Goal: Contribute content

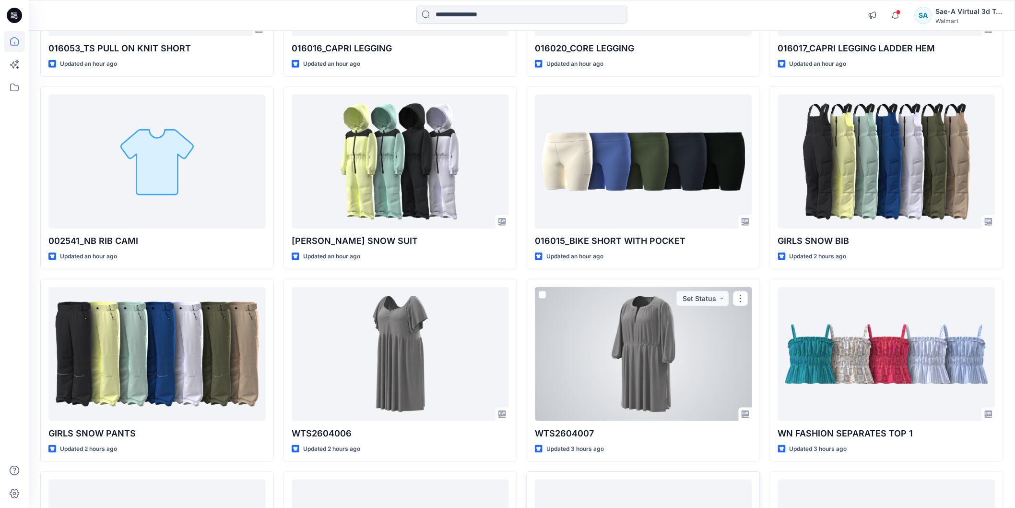
scroll to position [453, 0]
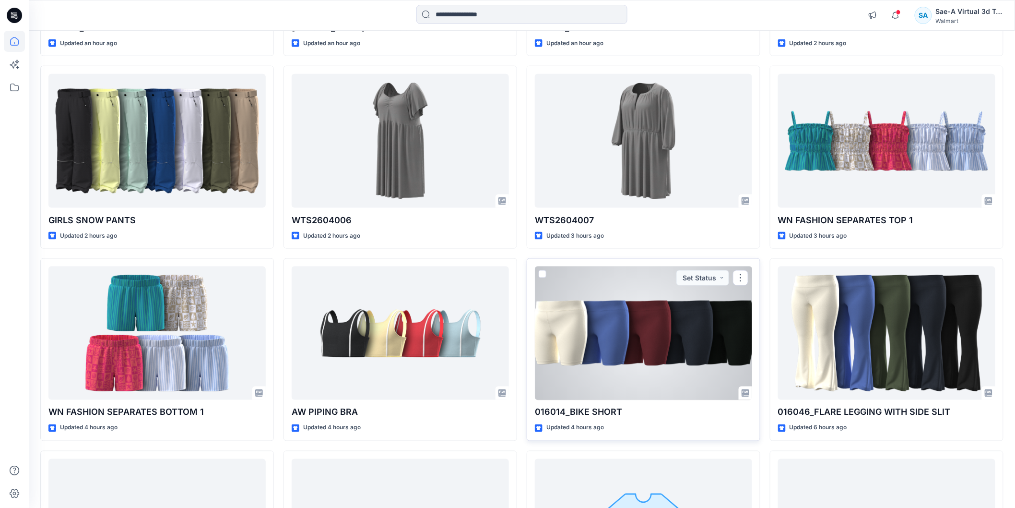
click at [586, 319] on div at bounding box center [643, 332] width 217 height 133
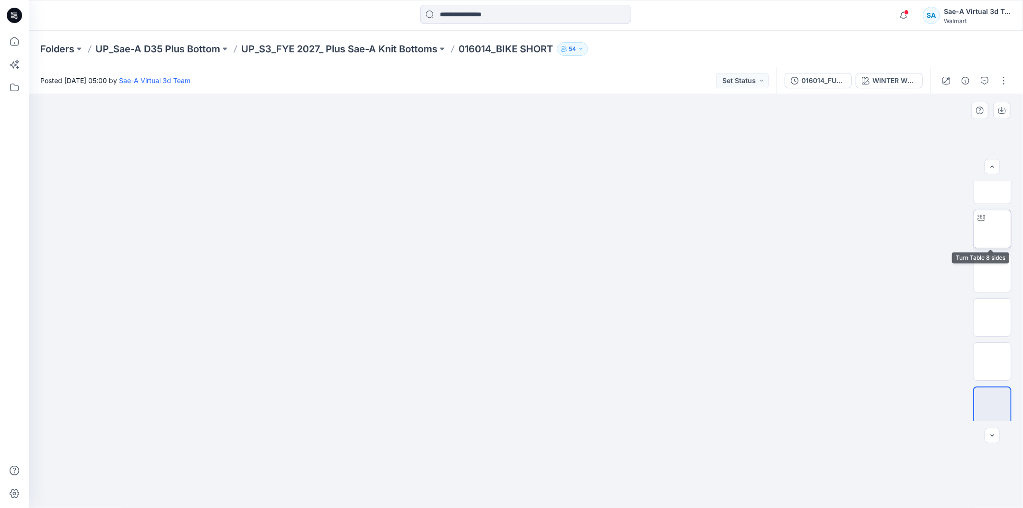
scroll to position [19, 0]
click at [816, 79] on div "016014_FULL COLORWAYS" at bounding box center [824, 80] width 44 height 11
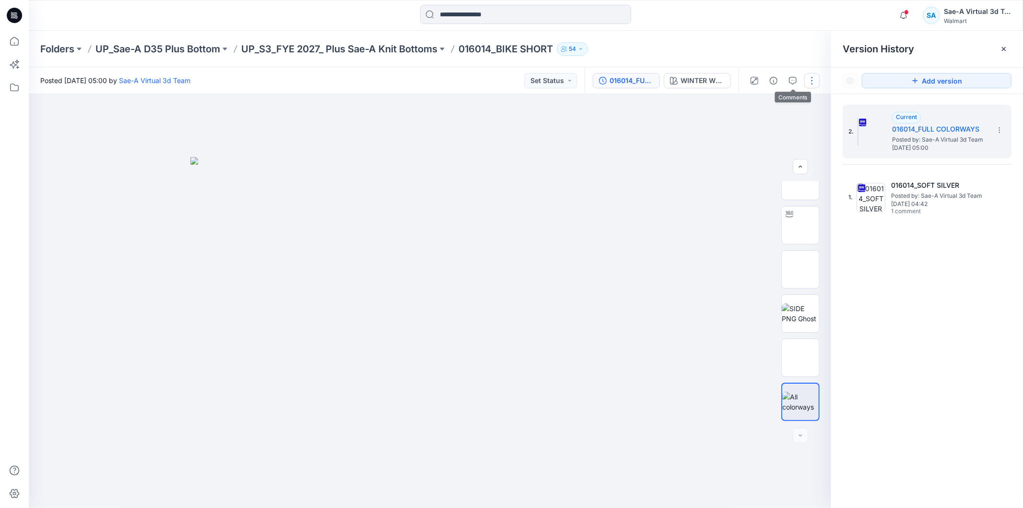
click at [810, 83] on button "button" at bounding box center [812, 80] width 15 height 15
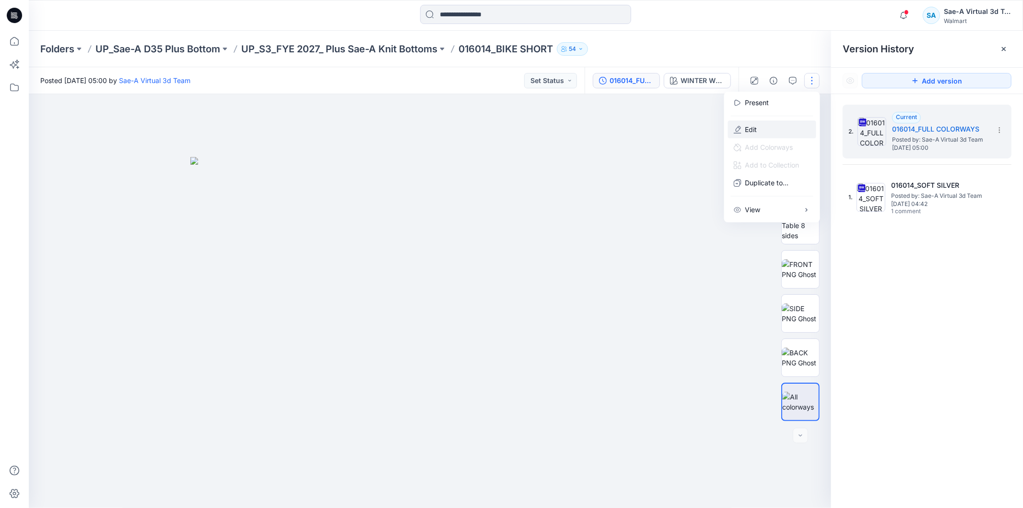
click at [764, 130] on button "Edit" at bounding box center [772, 129] width 88 height 18
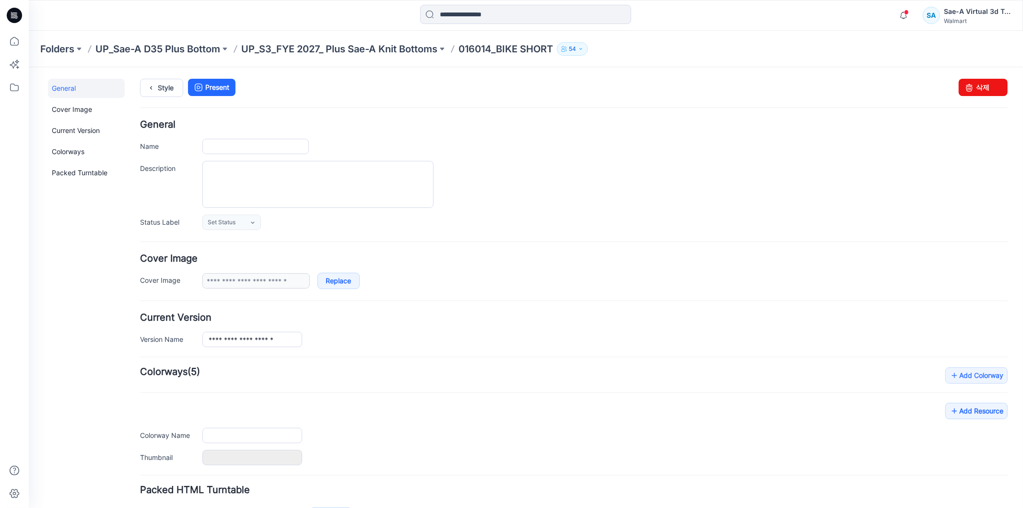
type input "**********"
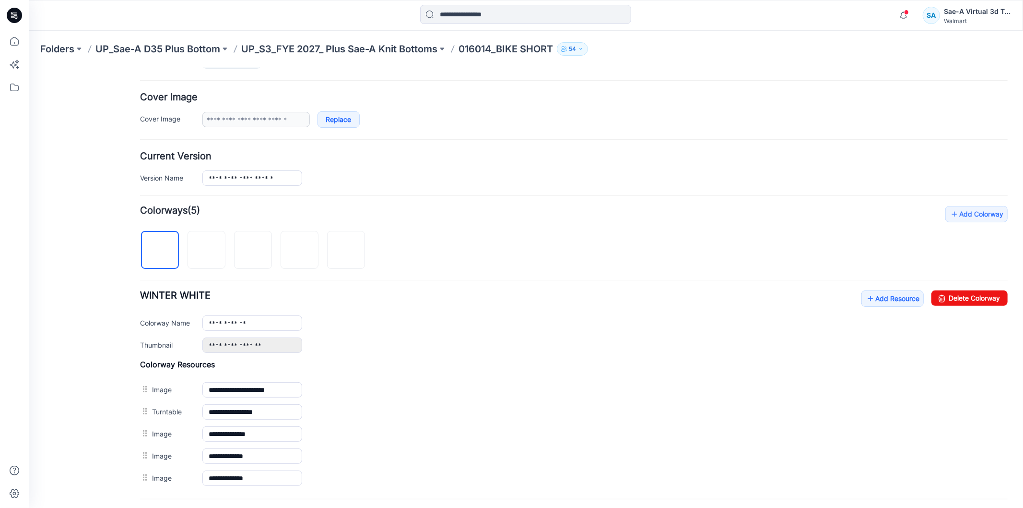
scroll to position [254, 0]
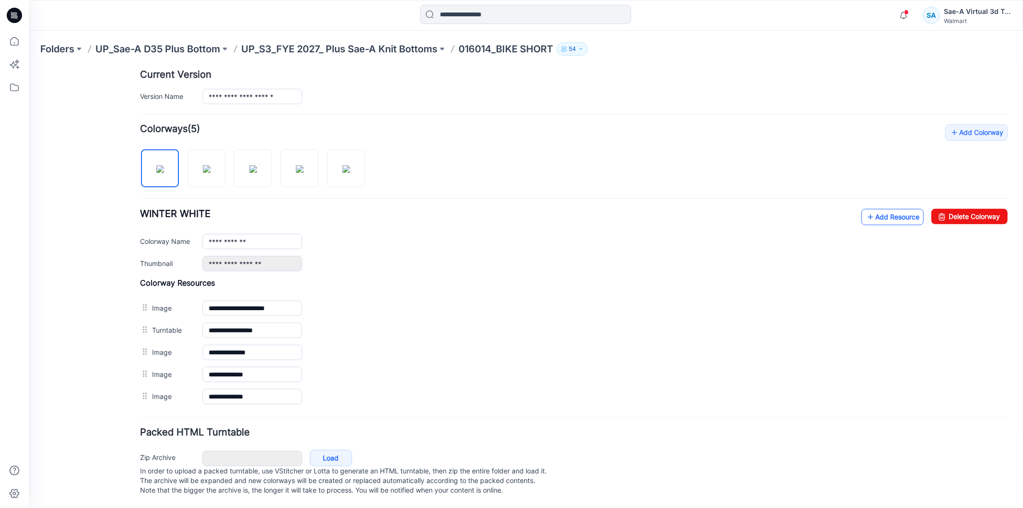
click at [888, 208] on link "Add Resource" at bounding box center [892, 216] width 62 height 16
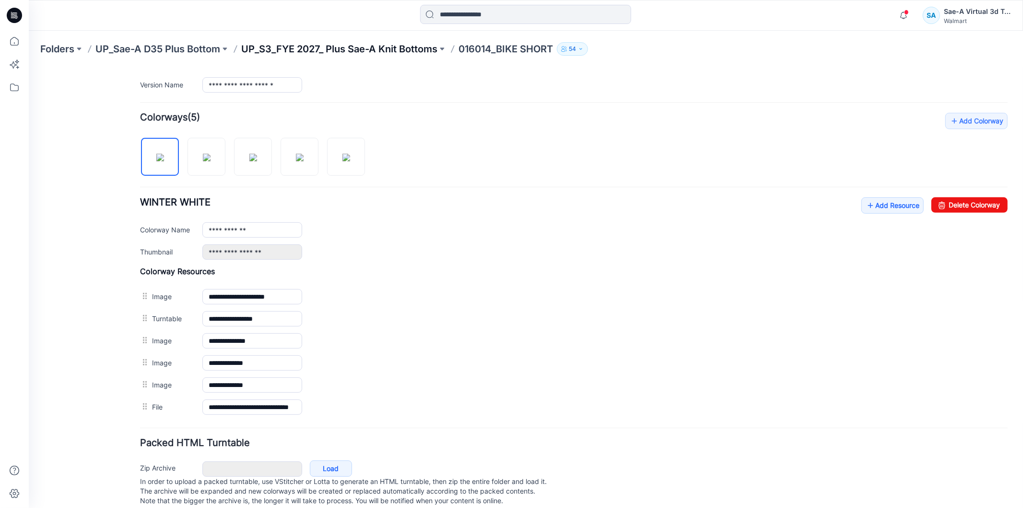
click at [381, 43] on p "UP_S3_FYE 2027_ Plus Sae-A Knit Bottoms" at bounding box center [339, 48] width 196 height 13
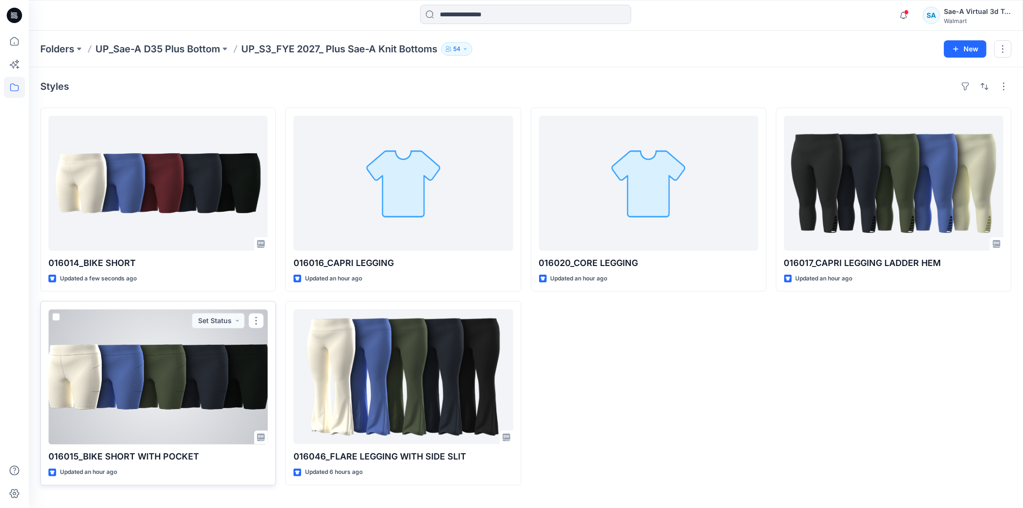
click at [234, 352] on div at bounding box center [157, 376] width 219 height 135
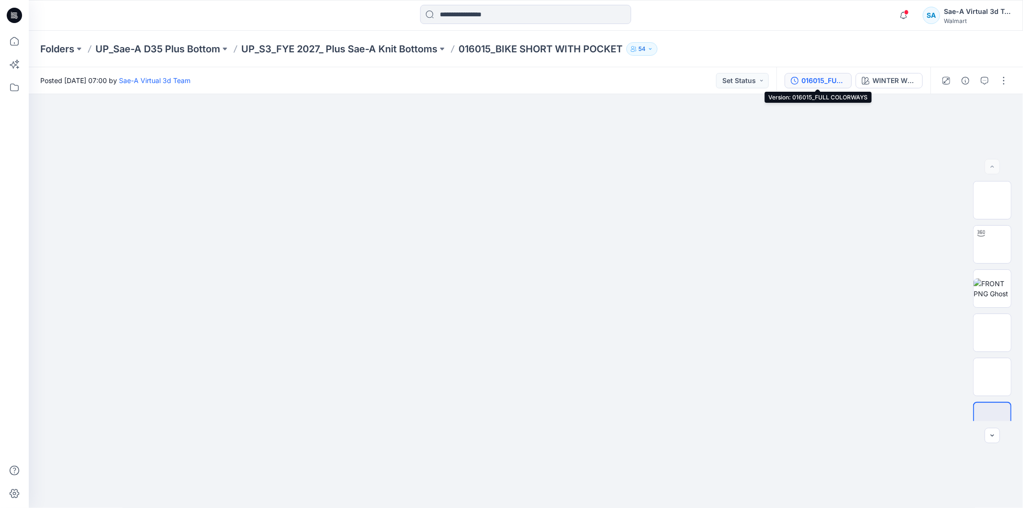
click at [835, 76] on div "016015_FULL COLORWAYS" at bounding box center [824, 80] width 44 height 11
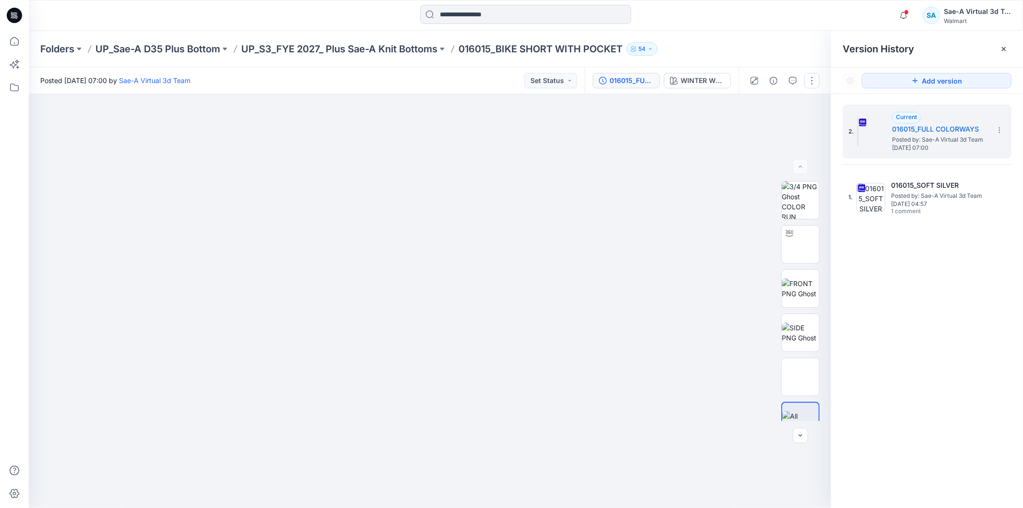
click at [817, 81] on button "button" at bounding box center [812, 80] width 15 height 15
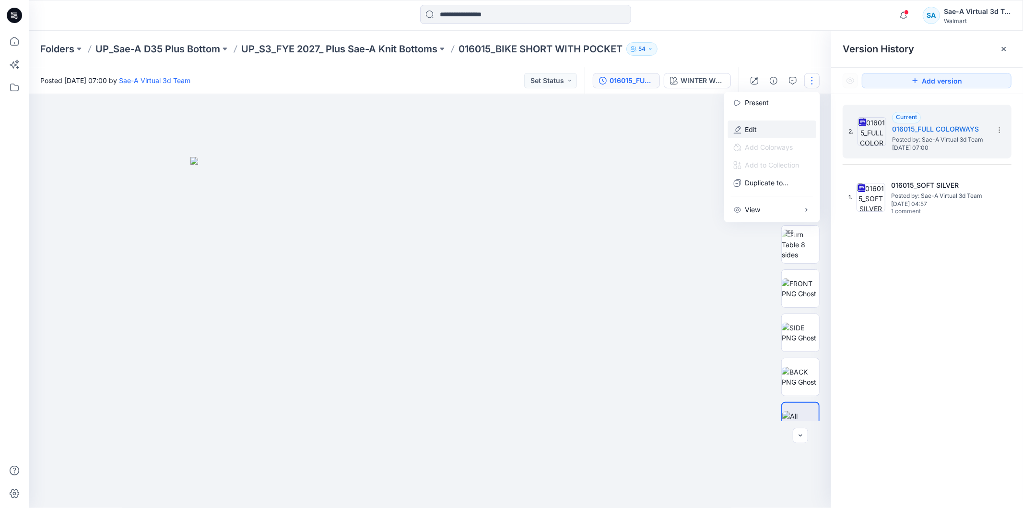
click at [781, 126] on button "Edit" at bounding box center [772, 129] width 88 height 18
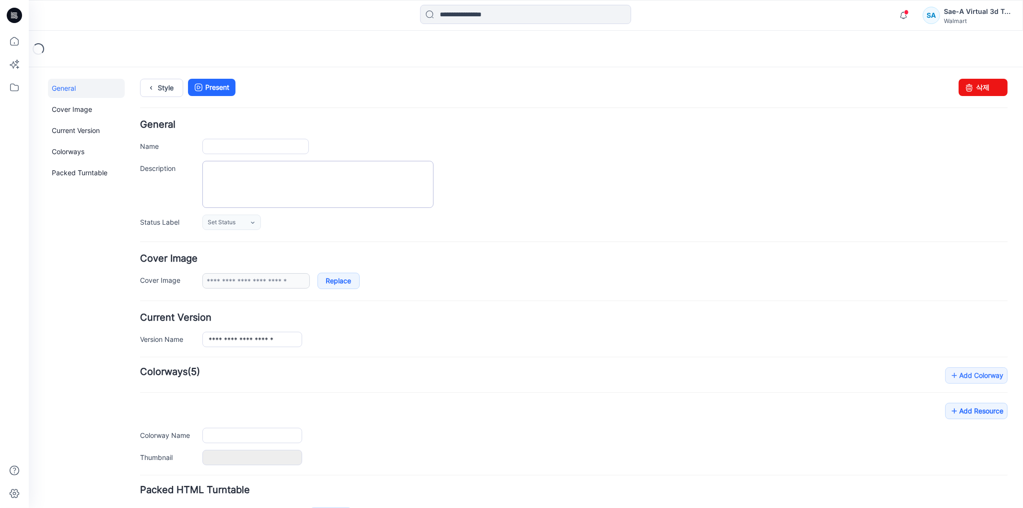
type input "**********"
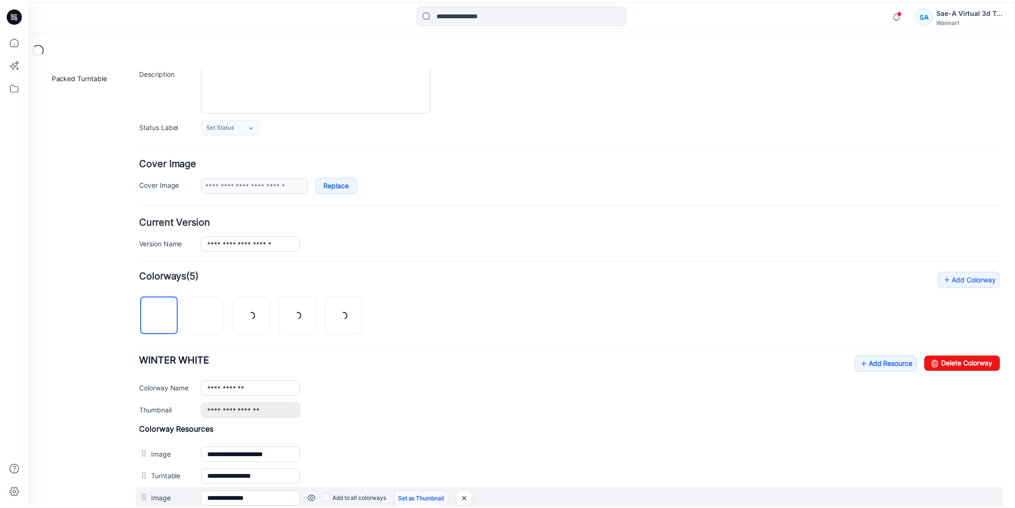
scroll to position [213, 0]
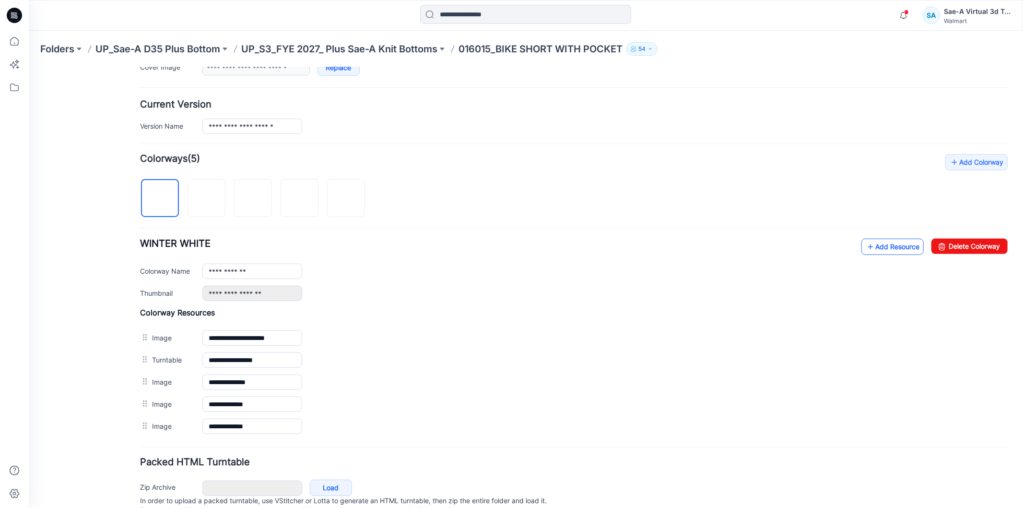
click at [880, 243] on link "Add Resource" at bounding box center [892, 246] width 62 height 16
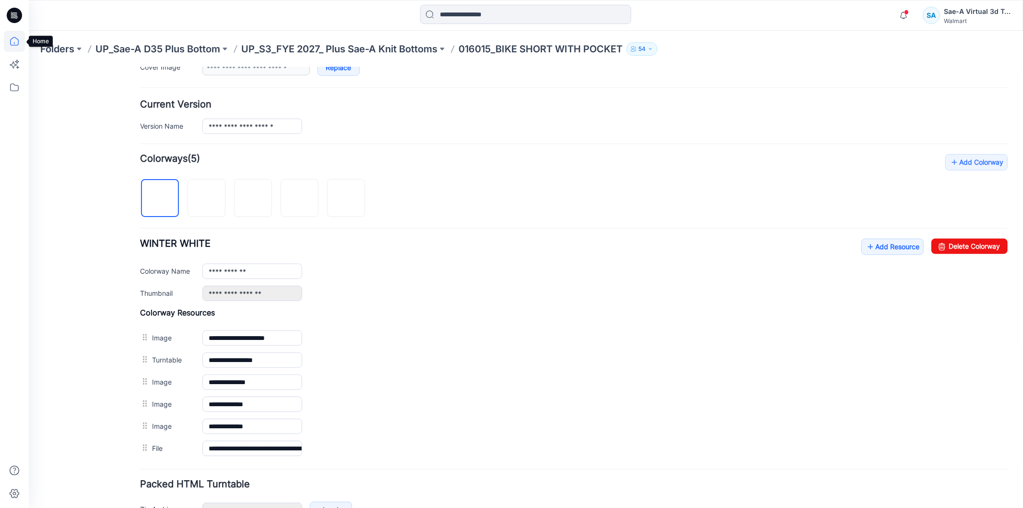
click at [10, 41] on icon at bounding box center [14, 41] width 21 height 21
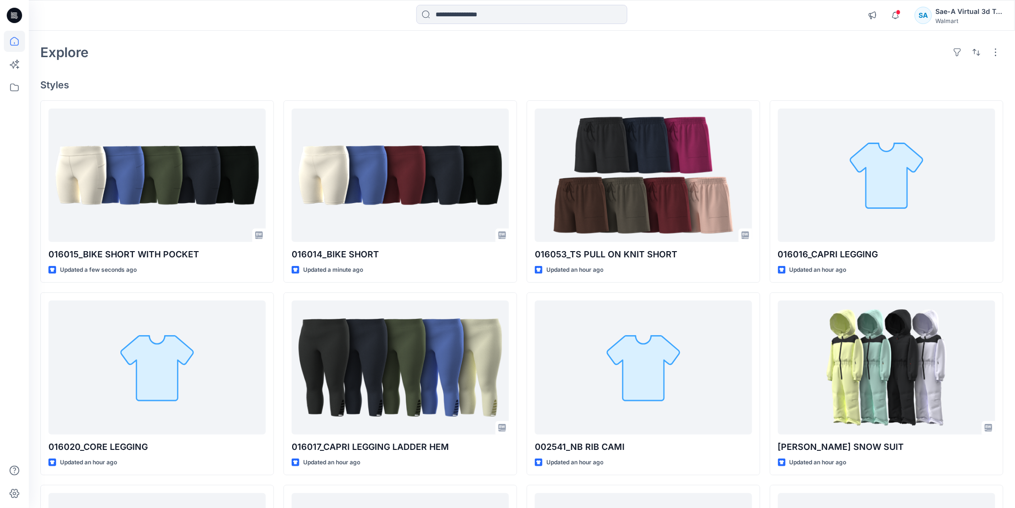
scroll to position [53, 0]
